Goal: Task Accomplishment & Management: Manage account settings

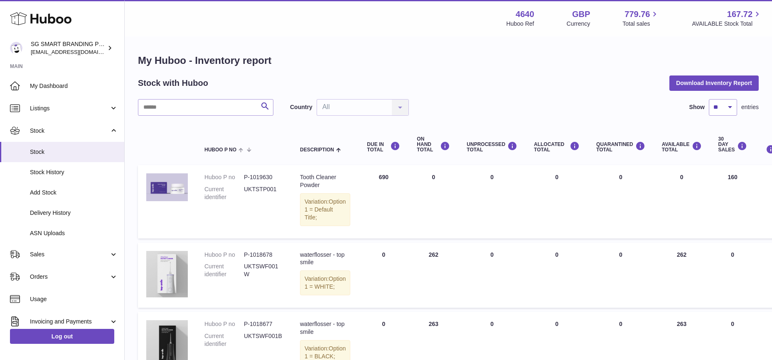
drag, startPoint x: 50, startPoint y: 257, endPoint x: 49, endPoint y: 267, distance: 10.4
click at [49, 257] on span "Sales" at bounding box center [69, 255] width 79 height 8
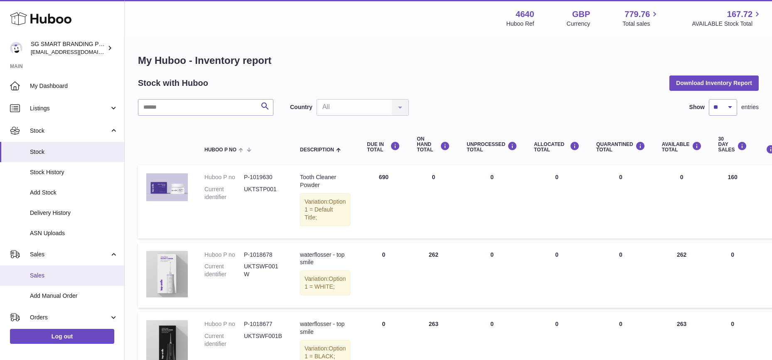
click at [49, 273] on span "Sales" at bounding box center [74, 276] width 88 height 8
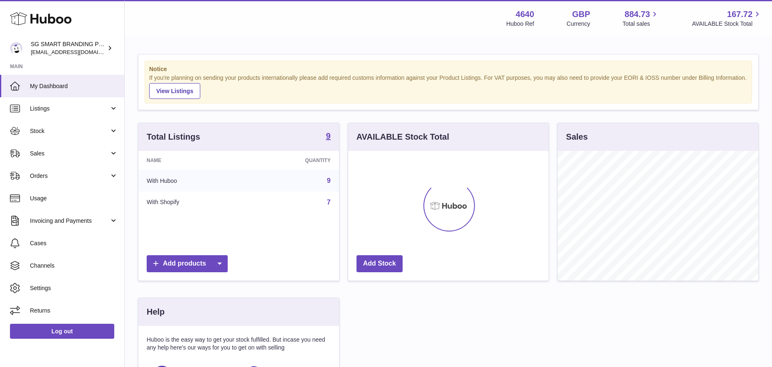
scroll to position [130, 200]
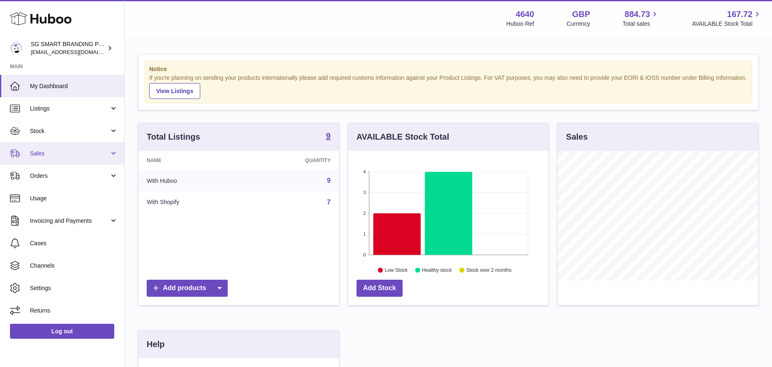
click at [66, 157] on link "Sales" at bounding box center [62, 153] width 124 height 22
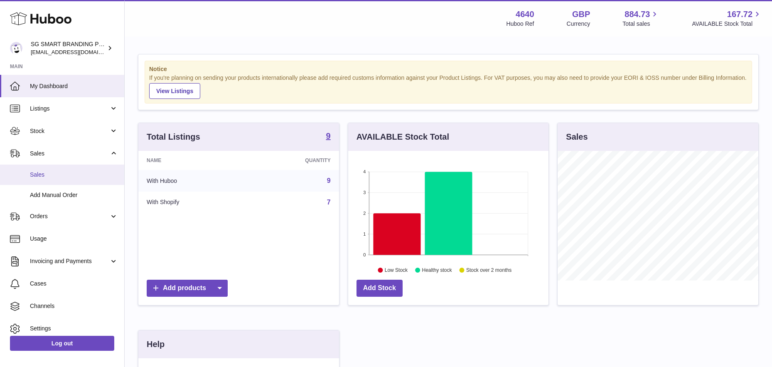
click at [63, 171] on span "Sales" at bounding box center [74, 175] width 88 height 8
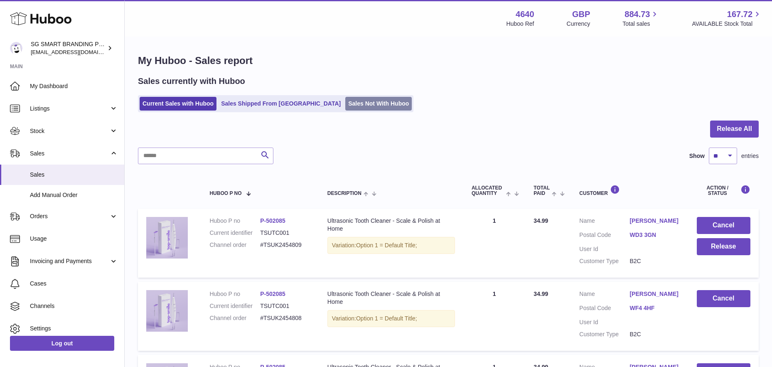
click at [345, 107] on link "Sales Not With Huboo" at bounding box center [378, 104] width 66 height 14
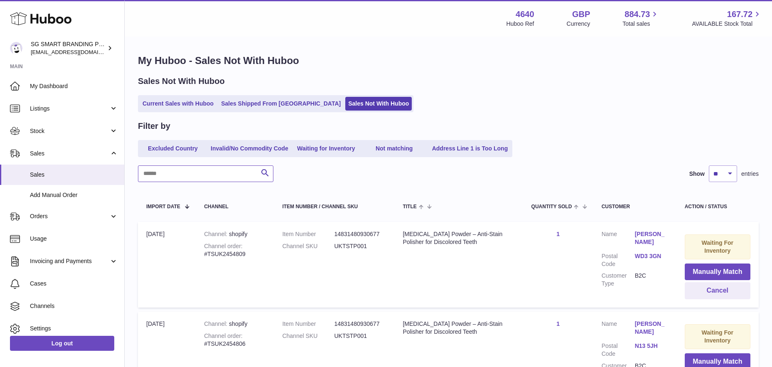
click at [202, 167] on input "text" at bounding box center [205, 173] width 135 height 17
paste input "**********"
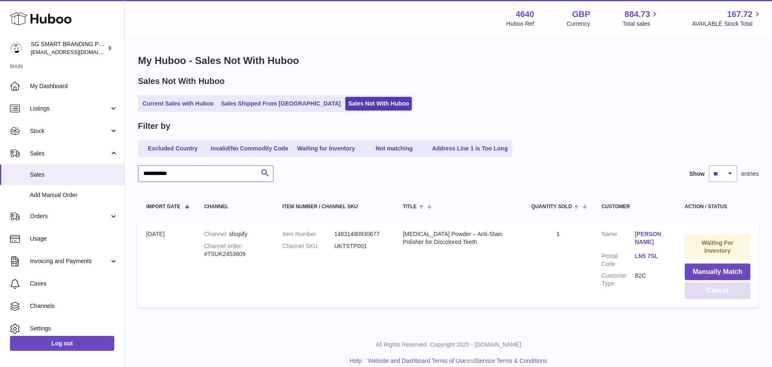
type input "**********"
click at [714, 294] on button "Cancel" at bounding box center [717, 290] width 66 height 17
